Goal: Task Accomplishment & Management: Manage account settings

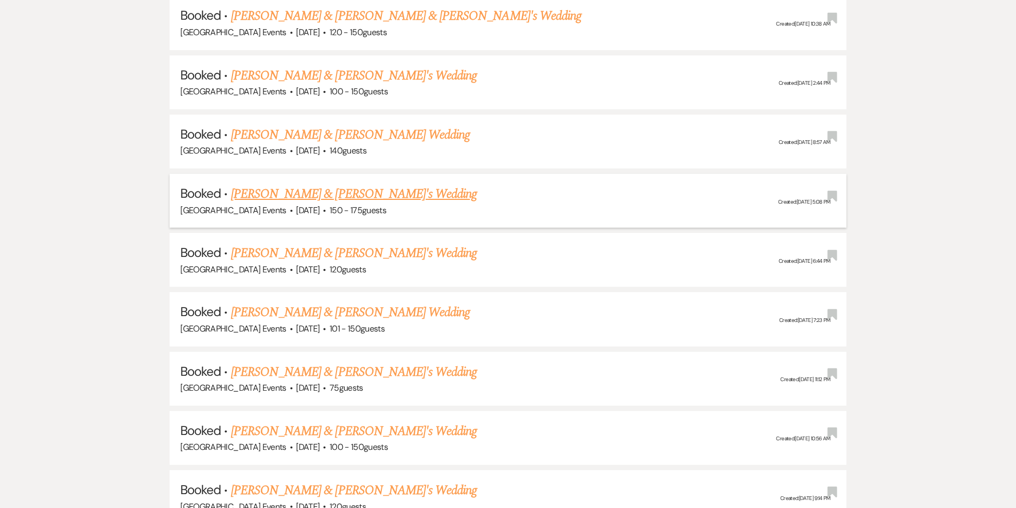
scroll to position [748, 0]
click at [324, 194] on link "[PERSON_NAME] & [PERSON_NAME]'s Wedding" at bounding box center [354, 194] width 246 height 19
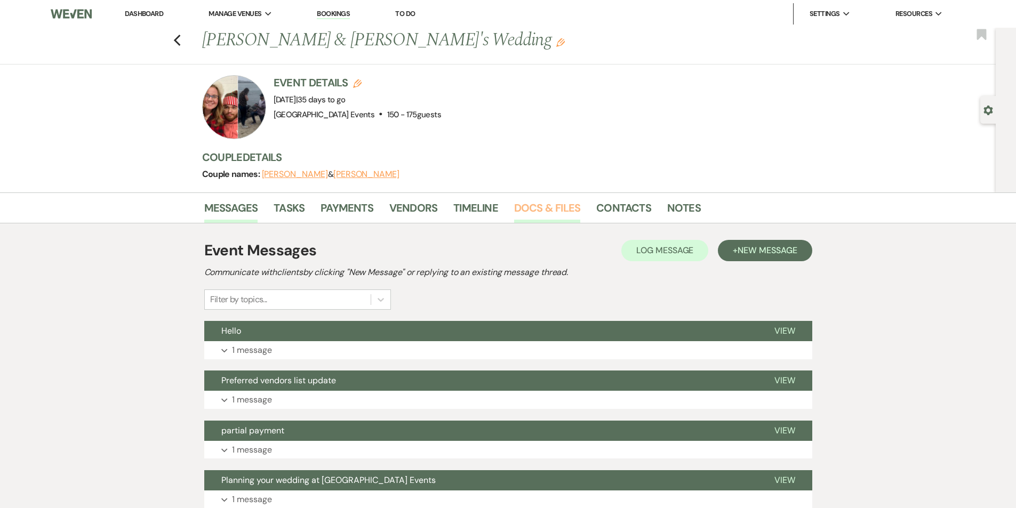
click at [556, 206] on link "Docs & Files" at bounding box center [547, 211] width 66 height 23
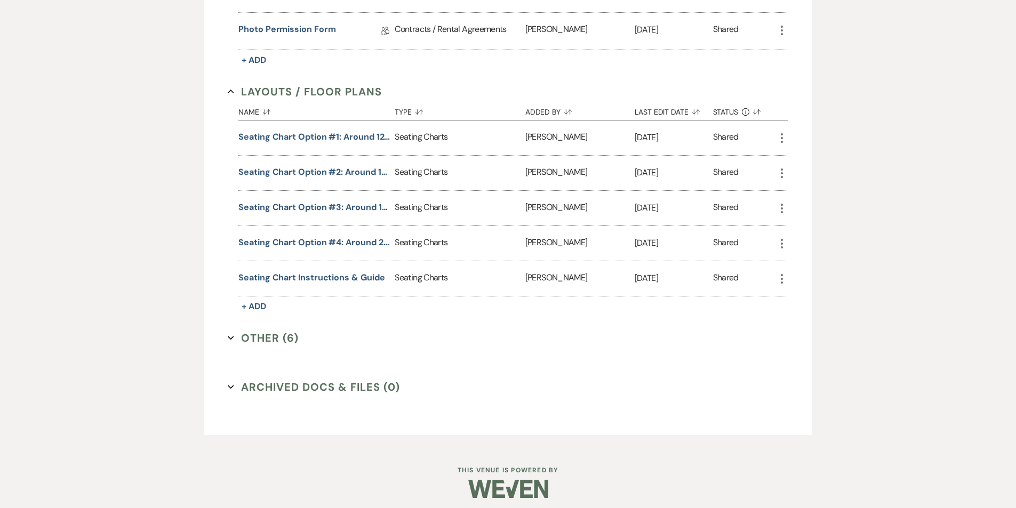
scroll to position [396, 0]
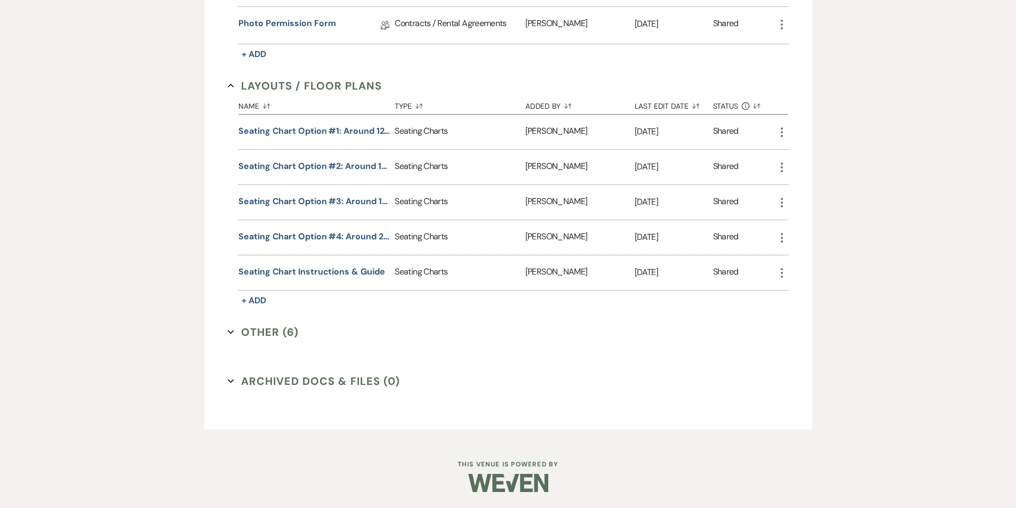
click at [235, 329] on button "Other (6) Expand" at bounding box center [263, 332] width 71 height 16
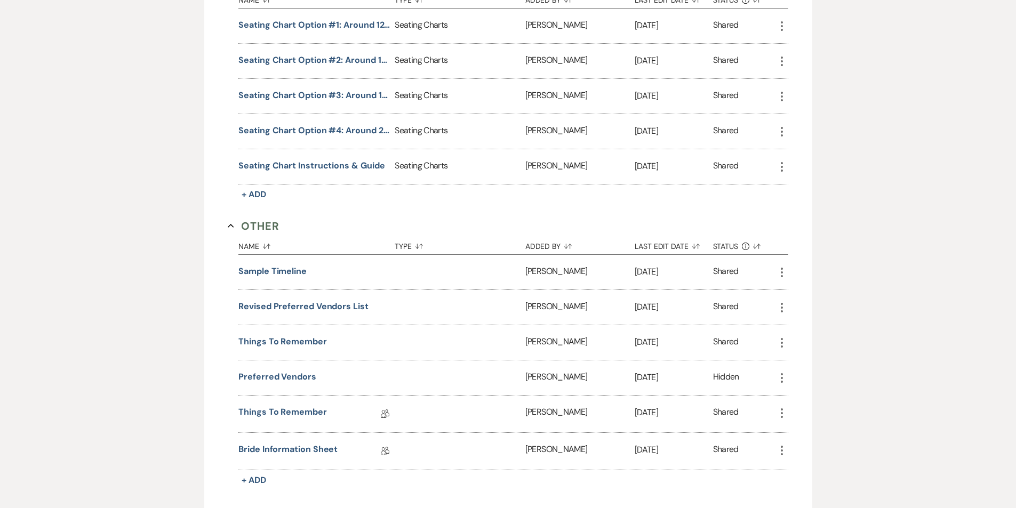
scroll to position [650, 0]
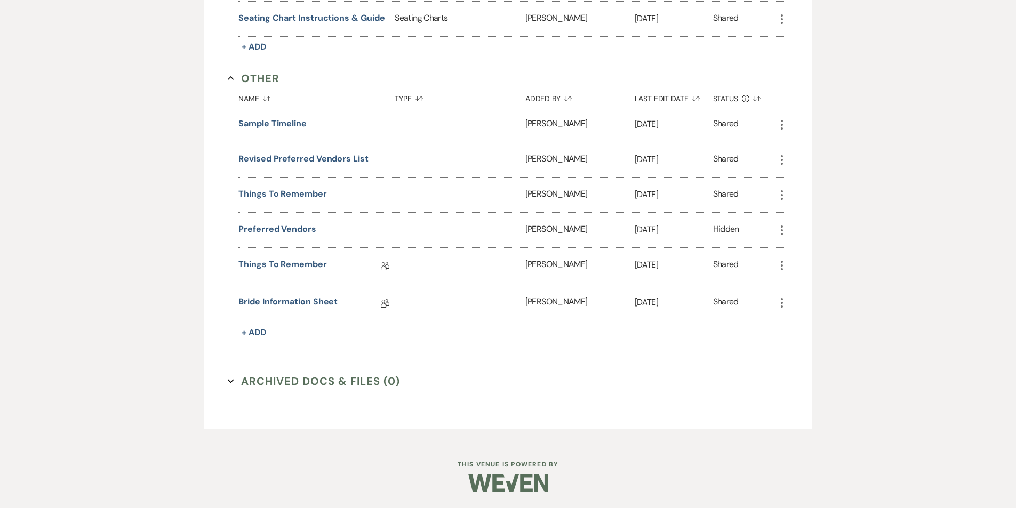
click at [267, 305] on link "Bride Information Sheet" at bounding box center [287, 304] width 99 height 17
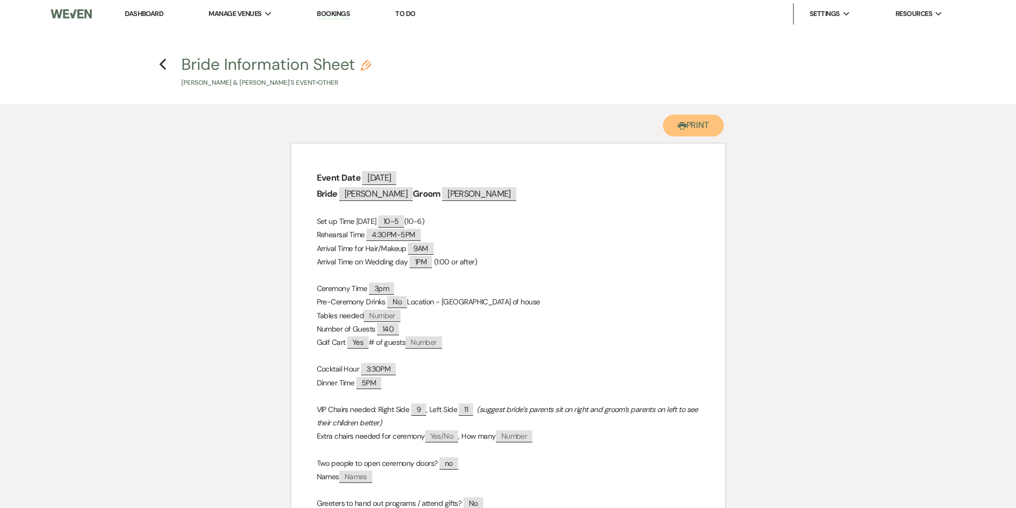
click at [685, 130] on button "Printer Print" at bounding box center [693, 126] width 61 height 22
click at [161, 63] on use "button" at bounding box center [163, 65] width 7 height 12
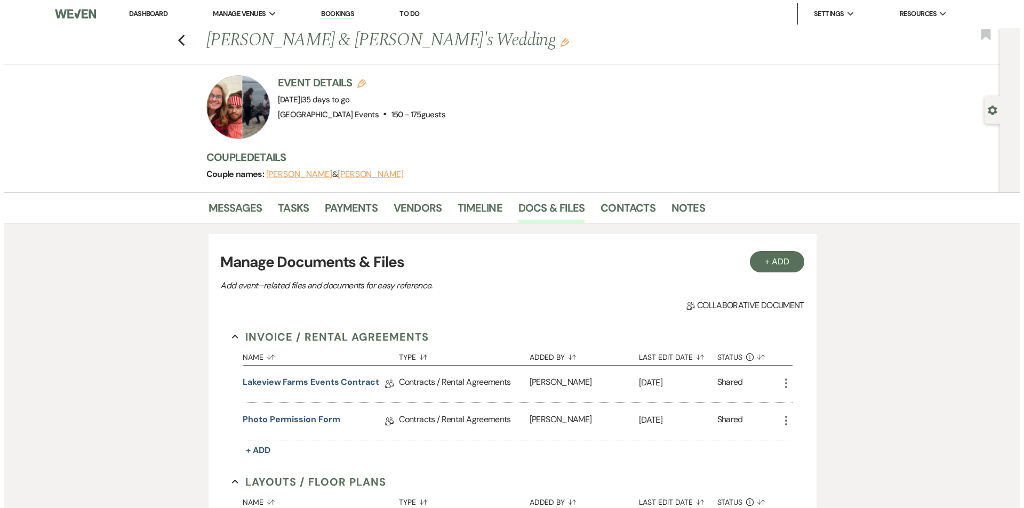
scroll to position [396, 0]
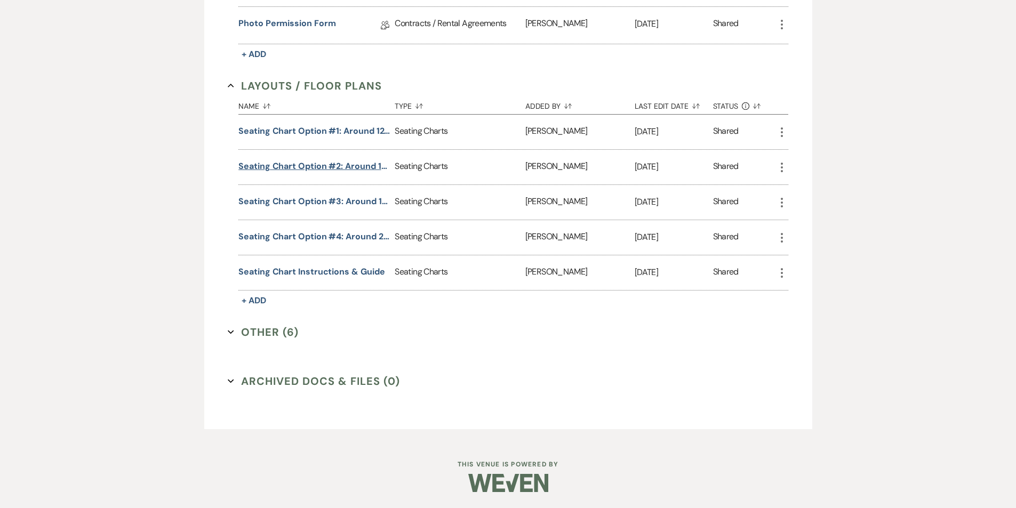
click at [324, 166] on button "Seating Chart Option #2: Around 156 Guests" at bounding box center [314, 166] width 152 height 13
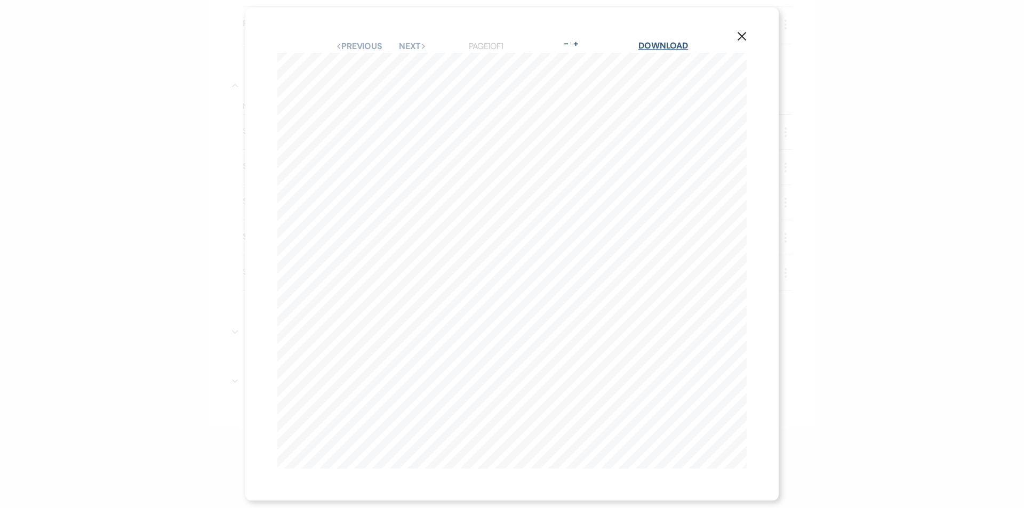
click at [653, 42] on link "Download" at bounding box center [664, 45] width 50 height 11
